Goal: Task Accomplishment & Management: Complete application form

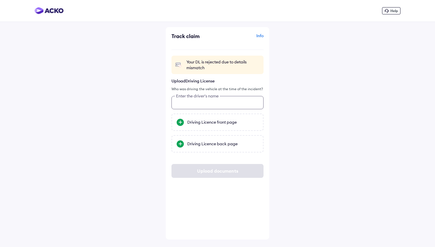
click at [199, 106] on input "text" at bounding box center [217, 102] width 92 height 13
click at [254, 74] on div "Your DL is rejected due to details mismatch Upload Driving License Who was driv…" at bounding box center [217, 104] width 92 height 97
click at [260, 37] on div "Info" at bounding box center [241, 38] width 45 height 11
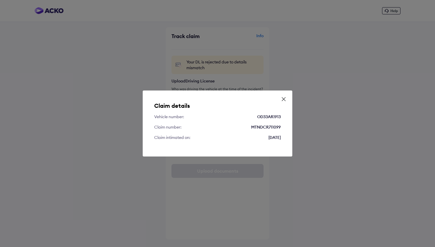
click at [284, 93] on div "Claim details Vehicle number: OD33AR1913 Claim number: MTNDCR711099 Claim intim…" at bounding box center [218, 123] width 150 height 66
click at [284, 96] on div "Claim details Vehicle number: OD33AR1913 Claim number: MTNDCR711099 Claim intim…" at bounding box center [218, 123] width 150 height 66
click at [283, 99] on icon at bounding box center [283, 98] width 3 height 3
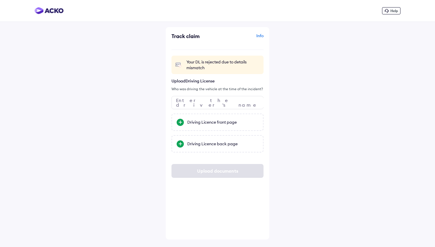
click at [297, 92] on div "Help Track claim Info Your DL is rejected due to details mismatch Upload Drivin…" at bounding box center [217, 123] width 435 height 247
click at [322, 96] on div "Help Track claim Info Your DL is rejected due to details mismatch Upload Drivin…" at bounding box center [217, 123] width 435 height 247
click at [224, 106] on input "text" at bounding box center [217, 102] width 92 height 13
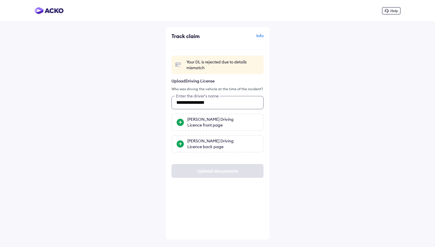
type input "**********"
click at [286, 131] on div "**********" at bounding box center [217, 123] width 435 height 247
click at [235, 121] on div "Pranab Pattanaik's Driving Licence front page" at bounding box center [222, 122] width 71 height 12
click at [0, 0] on input "Pranab Pattanaik's Driving Licence front page" at bounding box center [0, 0] width 0 height 0
click at [199, 138] on div "Pranab Pattanaik's Driving Licence back page" at bounding box center [222, 144] width 71 height 12
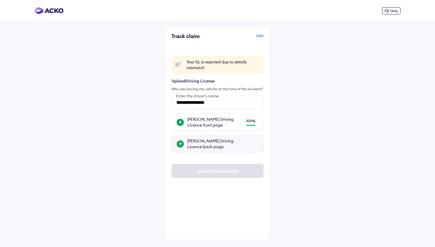
click at [0, 0] on input "Pranab Pattanaik's Driving Licence back page" at bounding box center [0, 0] width 0 height 0
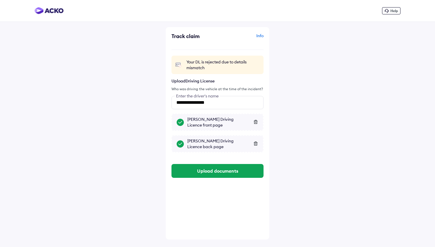
click at [296, 167] on div "**********" at bounding box center [217, 123] width 435 height 247
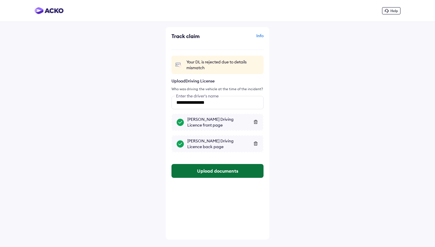
click at [229, 170] on button "Upload documents" at bounding box center [217, 171] width 92 height 14
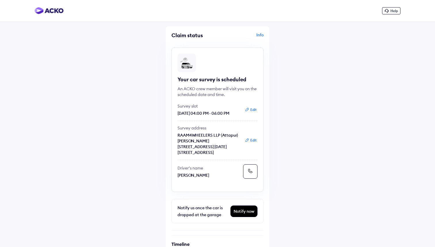
click at [245, 215] on div "Notify now" at bounding box center [244, 210] width 26 height 11
